Goal: Information Seeking & Learning: Learn about a topic

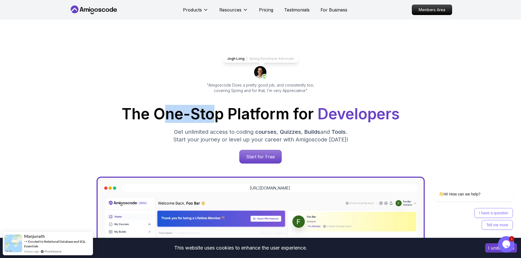
drag, startPoint x: 163, startPoint y: 118, endPoint x: 214, endPoint y: 118, distance: 50.6
click at [214, 118] on h1 "The One-Stop Platform for Developers" at bounding box center [261, 114] width 374 height 15
click at [226, 119] on h1 "The One-Stop Platform for Developers" at bounding box center [261, 114] width 374 height 15
drag, startPoint x: 224, startPoint y: 117, endPoint x: 149, endPoint y: 118, distance: 74.9
click at [149, 118] on h1 "The One-Stop Platform for Developers" at bounding box center [261, 114] width 374 height 15
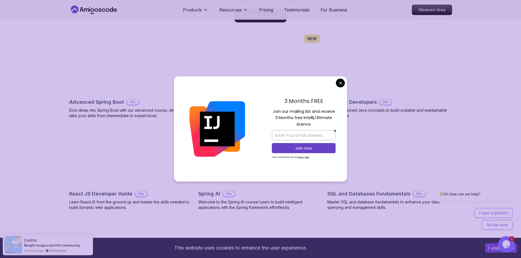
scroll to position [574, 0]
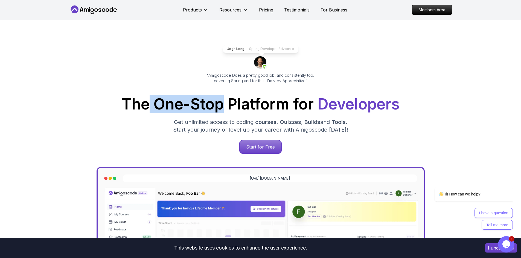
scroll to position [0, 0]
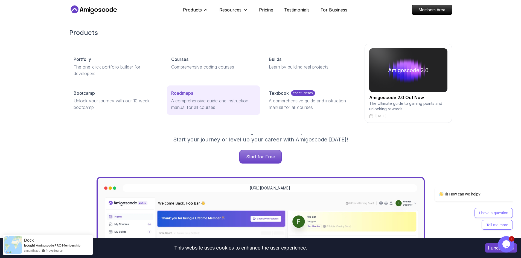
click at [188, 100] on p "A comprehensive guide and instruction manual for all courses" at bounding box center [213, 104] width 84 height 13
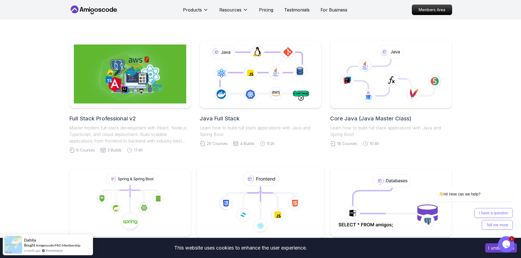
scroll to position [219, 0]
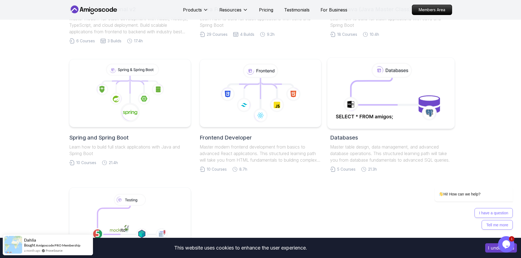
click at [392, 91] on icon at bounding box center [390, 93] width 115 height 62
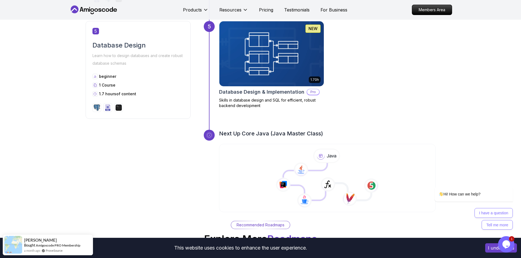
scroll to position [738, 0]
